Goal: Task Accomplishment & Management: Manage account settings

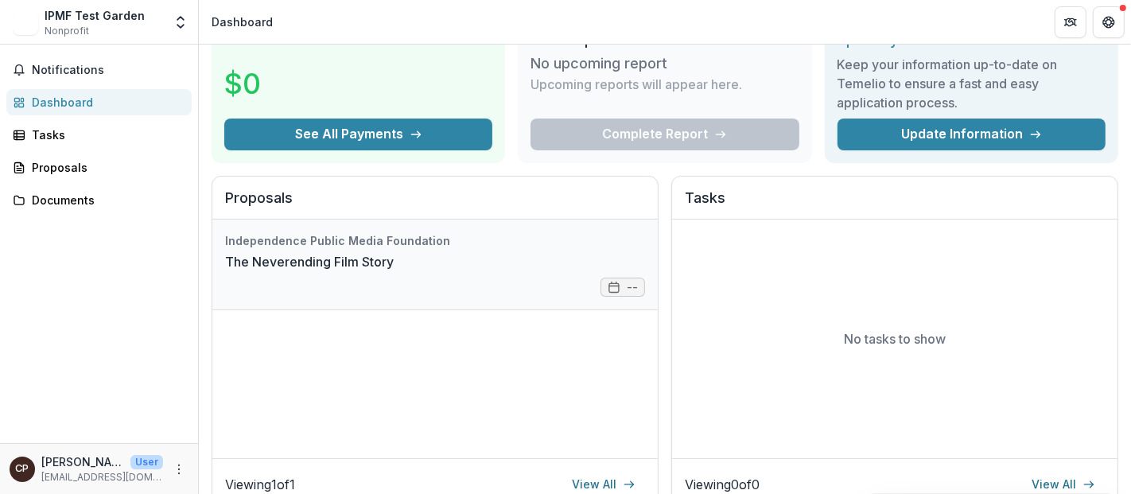
scroll to position [80, 0]
click at [364, 272] on link "The Neverending Film Story" at bounding box center [309, 262] width 169 height 19
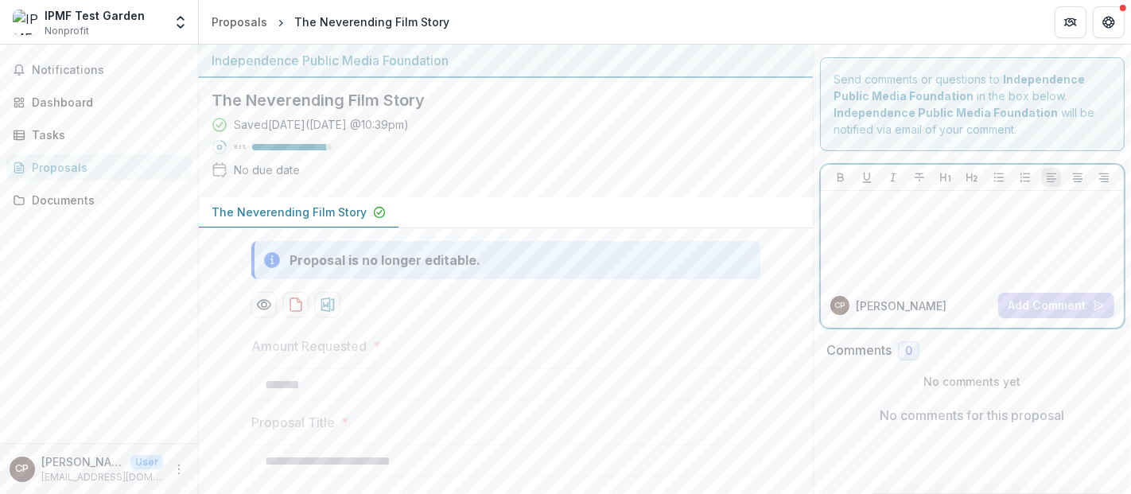
click at [1003, 234] on div at bounding box center [972, 237] width 290 height 80
click at [64, 202] on div "Documents" at bounding box center [105, 200] width 147 height 17
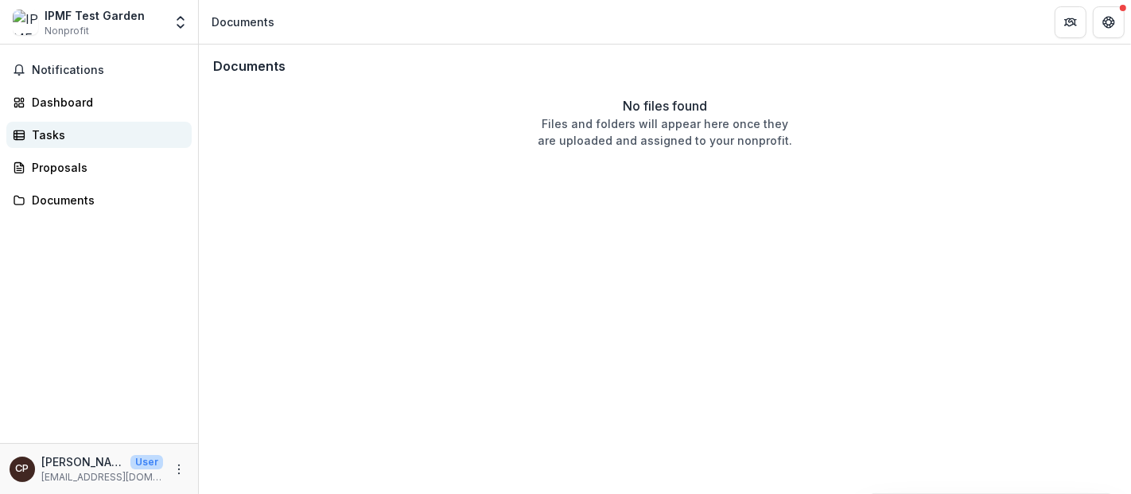
click at [60, 126] on div "Tasks" at bounding box center [105, 134] width 147 height 17
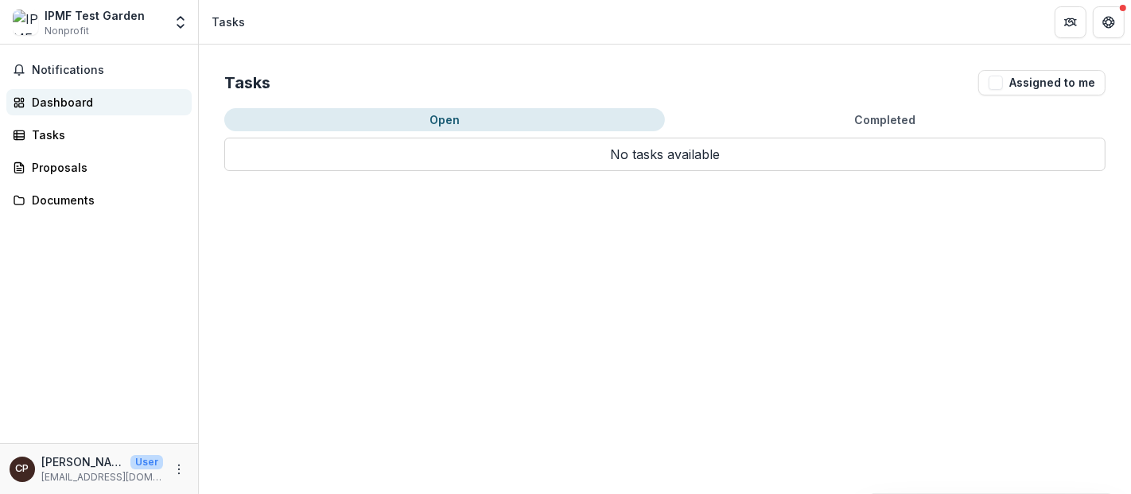
click at [71, 99] on div "Dashboard" at bounding box center [105, 102] width 147 height 17
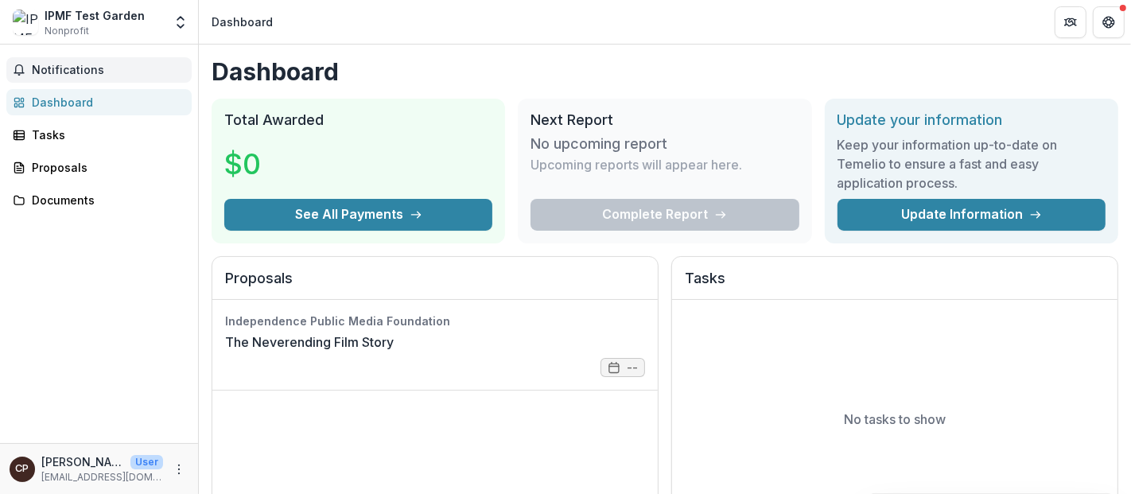
click at [71, 67] on span "Notifications" at bounding box center [108, 71] width 153 height 14
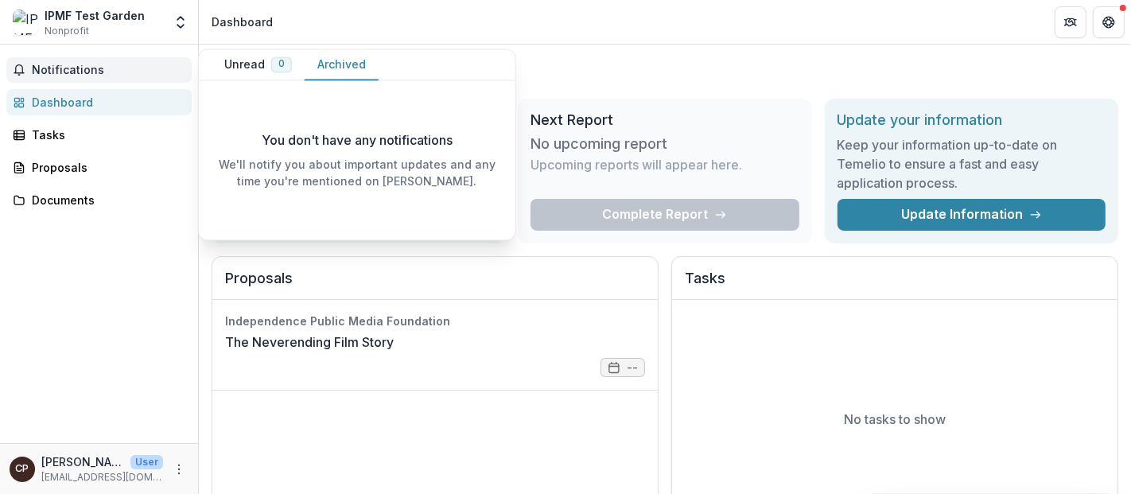
click at [351, 62] on button "Archived" at bounding box center [342, 64] width 74 height 31
click at [230, 63] on button "Unread 0" at bounding box center [257, 64] width 93 height 31
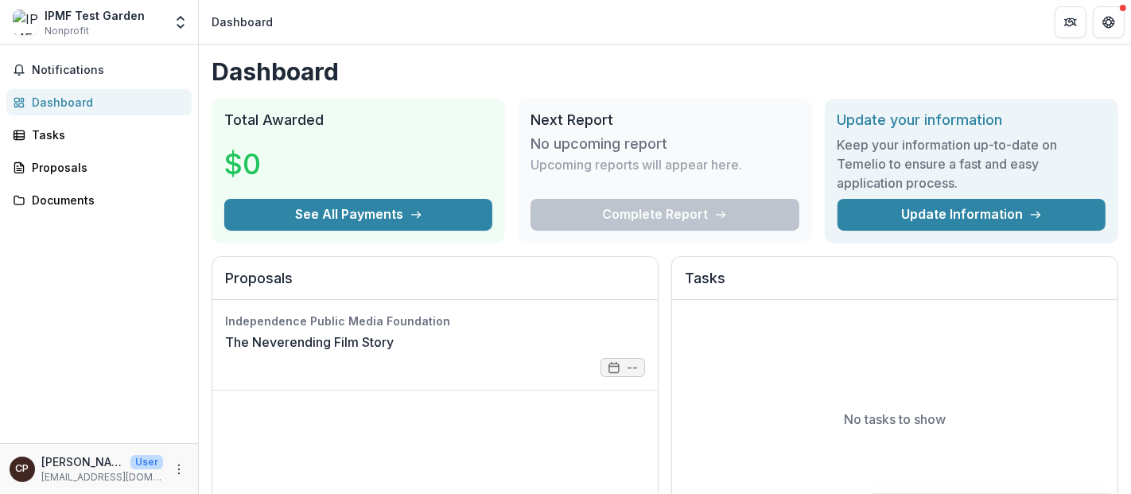
click at [177, 272] on div "Notifications Dashboard Tasks Proposals Documents" at bounding box center [99, 244] width 198 height 398
click at [175, 469] on icon "More" at bounding box center [179, 469] width 13 height 13
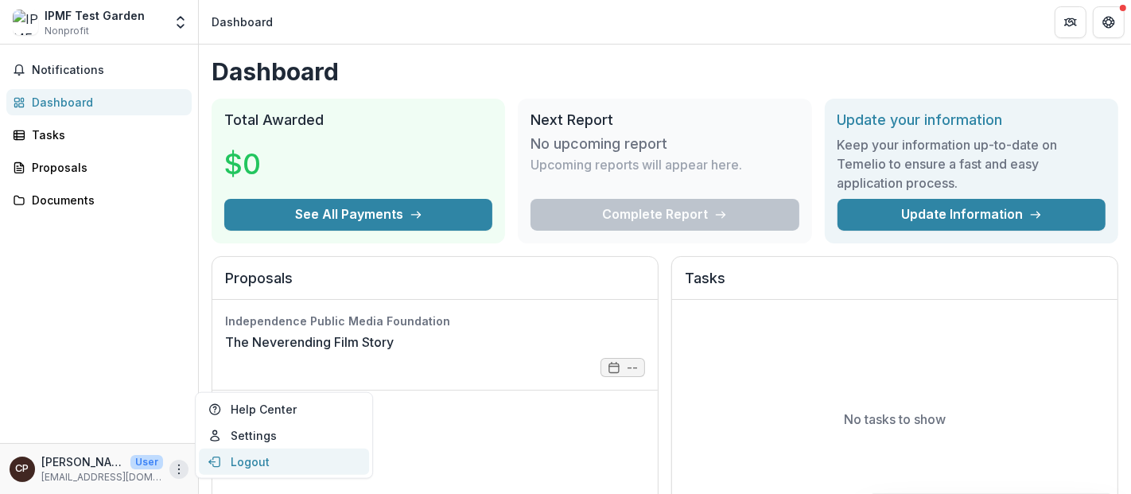
click at [251, 467] on button "Logout" at bounding box center [284, 461] width 170 height 26
